Goal: Use online tool/utility

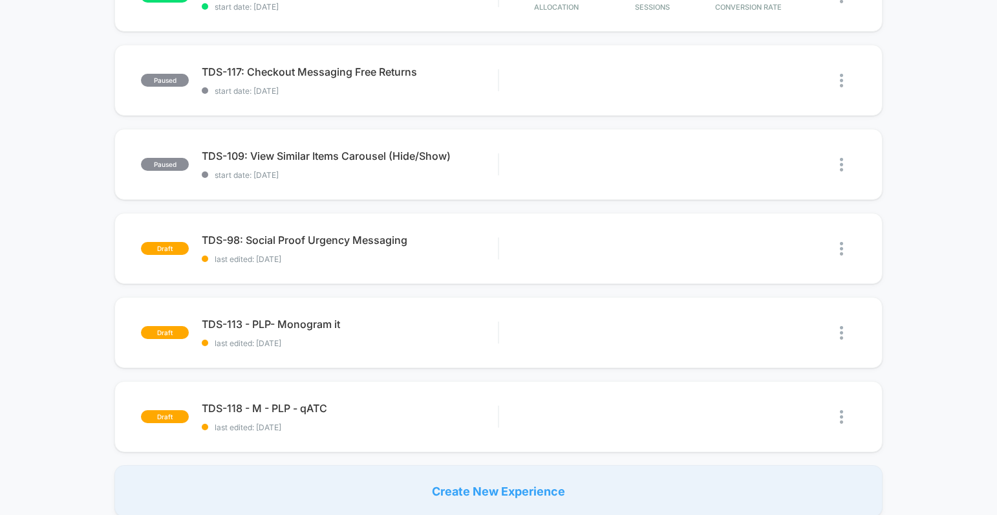
scroll to position [693, 0]
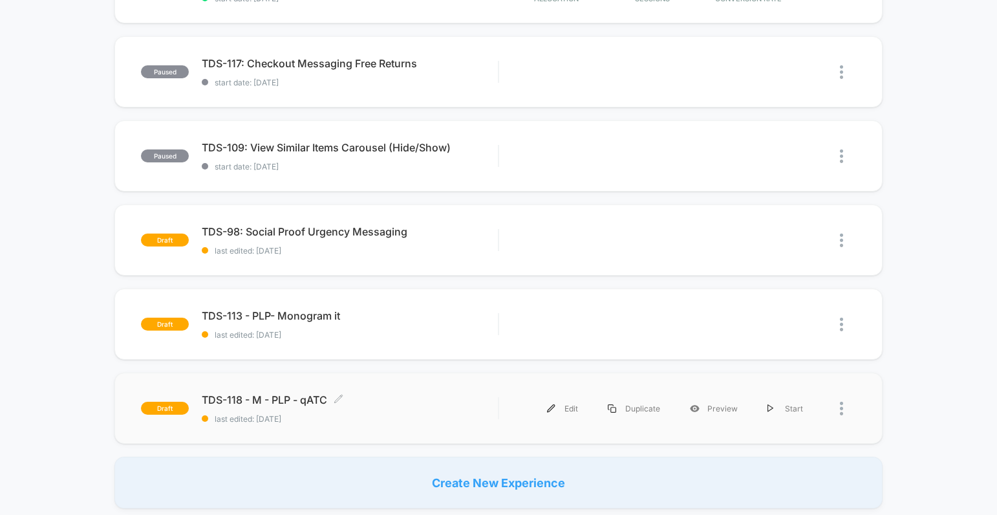
click at [299, 405] on span "TDS-118 - M - PLP - qATC Click to edit experience details" at bounding box center [350, 399] width 296 height 13
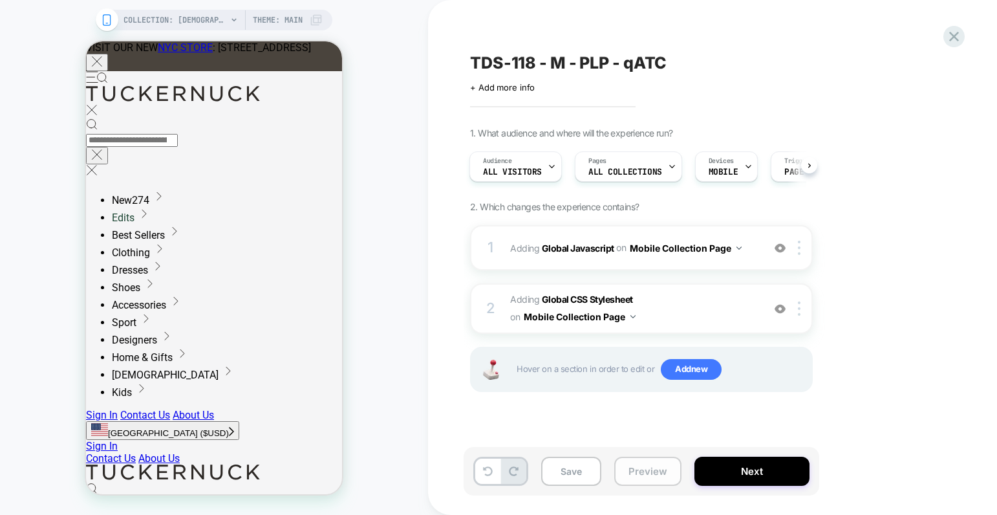
click at [657, 472] on button "Preview" at bounding box center [647, 470] width 67 height 29
